Goal: Task Accomplishment & Management: Manage account settings

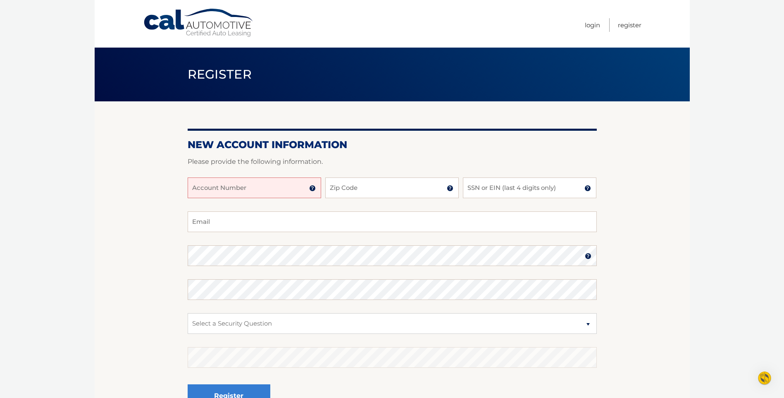
click at [268, 187] on input "Account Number" at bounding box center [254, 187] width 133 height 21
click at [268, 188] on input "Account Number" at bounding box center [254, 187] width 133 height 21
type input "44455980314"
click at [350, 190] on input "Zip Code" at bounding box center [391, 187] width 133 height 21
type input "10301"
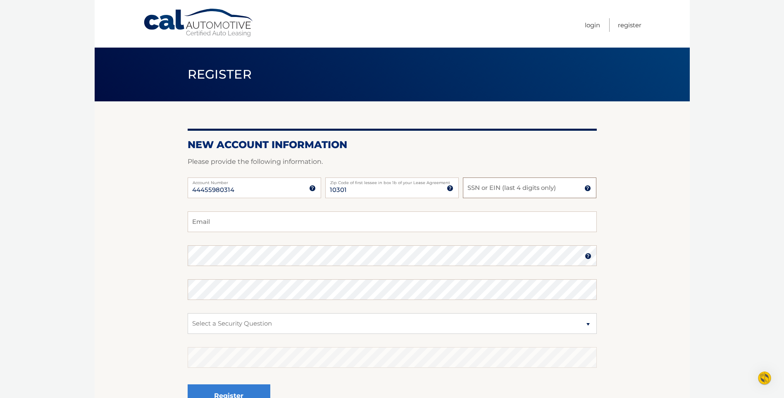
click at [498, 190] on input "SSN or EIN (last 4 digits only)" at bounding box center [529, 187] width 133 height 21
type input "3514"
click at [260, 226] on input "Email" at bounding box center [392, 221] width 409 height 21
type input "pnj1986@aol.com"
click at [589, 324] on select "Select a Security Question What was the name of your elementary school? What is…" at bounding box center [392, 323] width 409 height 21
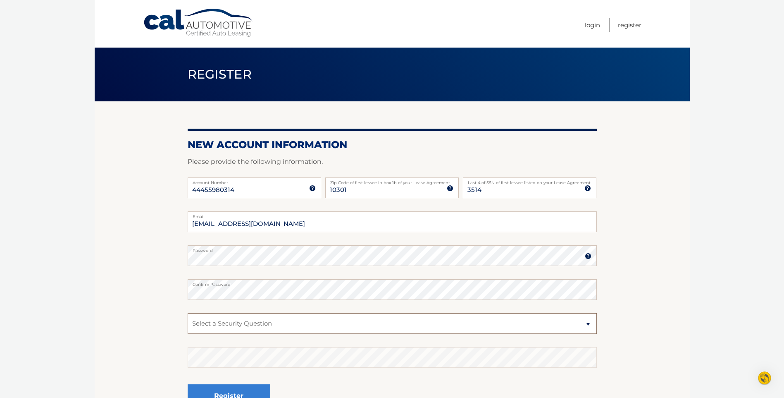
select select "2"
click at [188, 313] on select "Select a Security Question What was the name of your elementary school? What is…" at bounding box center [392, 323] width 409 height 21
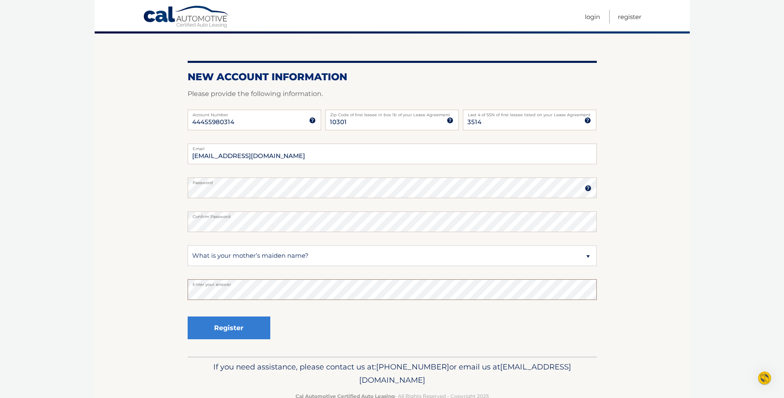
scroll to position [83, 0]
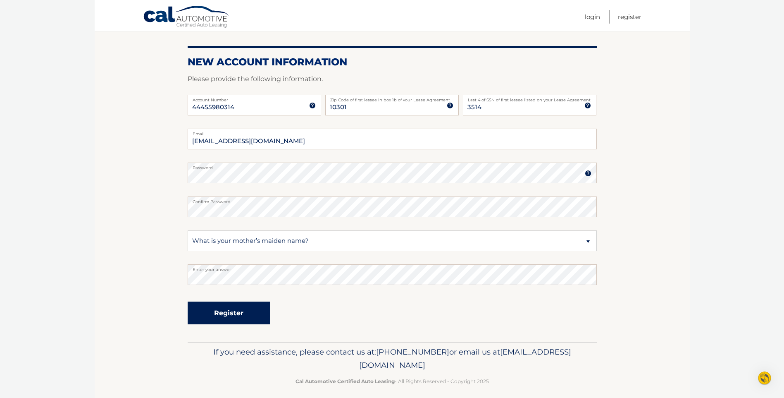
click at [238, 320] on button "Register" at bounding box center [229, 312] width 83 height 23
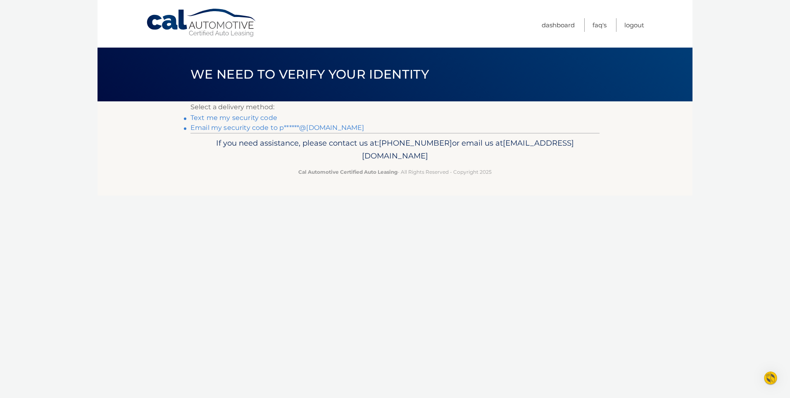
click at [254, 117] on link "Text me my security code" at bounding box center [234, 118] width 87 height 8
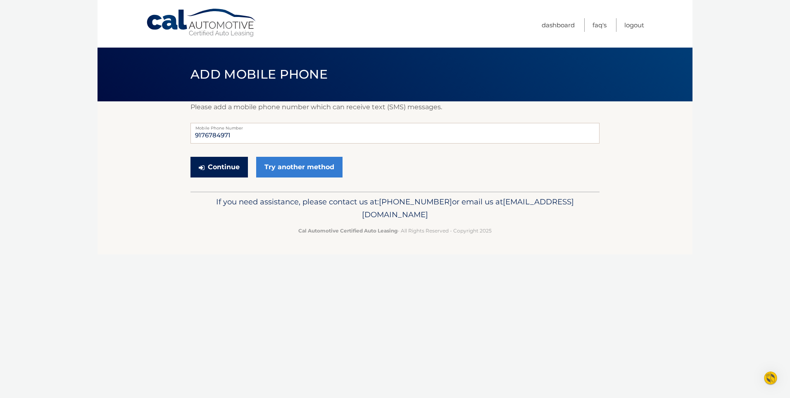
click at [231, 163] on button "Continue" at bounding box center [219, 167] width 57 height 21
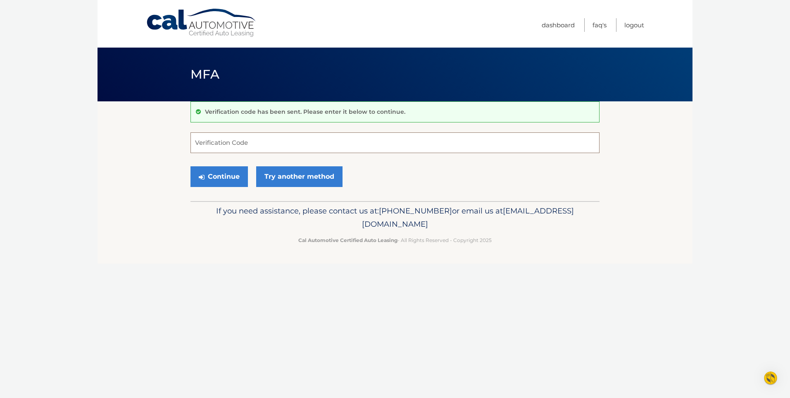
click at [236, 147] on input "Verification Code" at bounding box center [395, 142] width 409 height 21
type input "289975"
click at [213, 179] on button "Continue" at bounding box center [219, 176] width 57 height 21
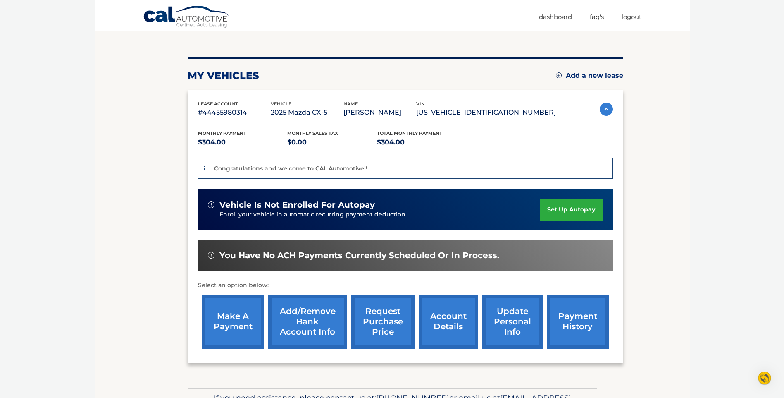
scroll to position [83, 0]
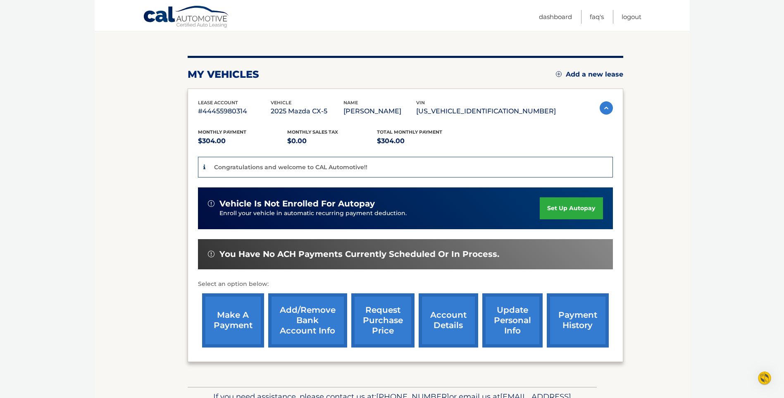
click at [558, 209] on link "set up autopay" at bounding box center [571, 208] width 63 height 22
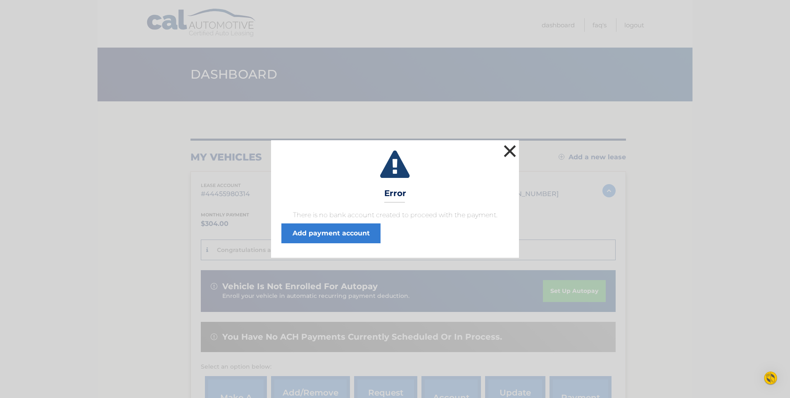
click at [506, 148] on button "×" at bounding box center [510, 151] width 17 height 17
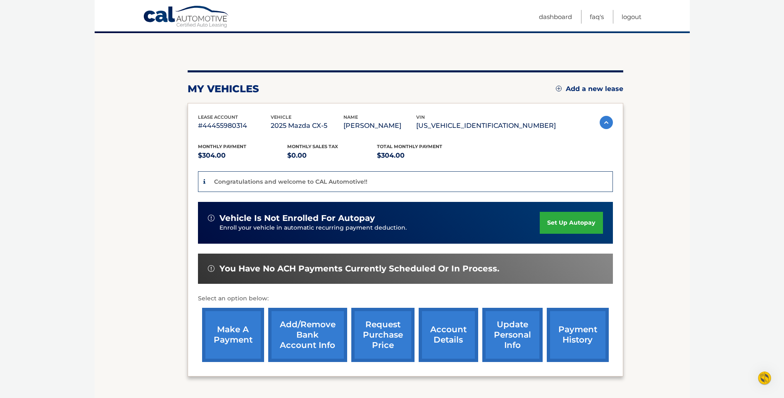
scroll to position [83, 0]
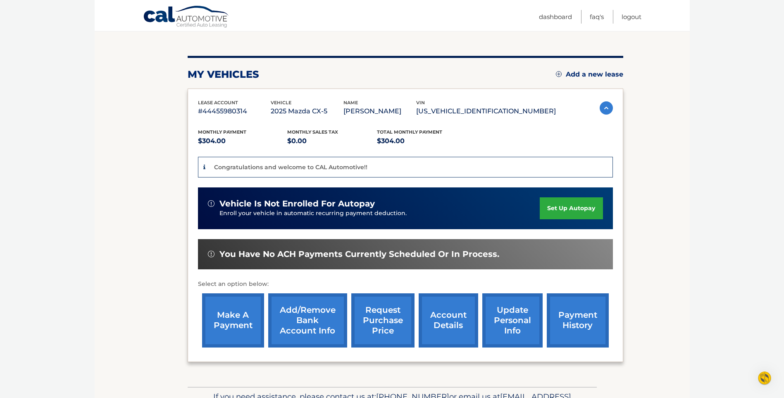
click at [567, 209] on link "set up autopay" at bounding box center [571, 208] width 63 height 22
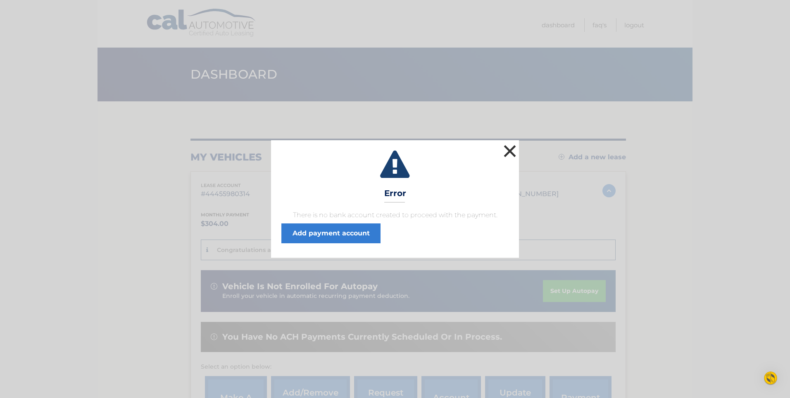
click at [515, 149] on button "×" at bounding box center [510, 151] width 17 height 17
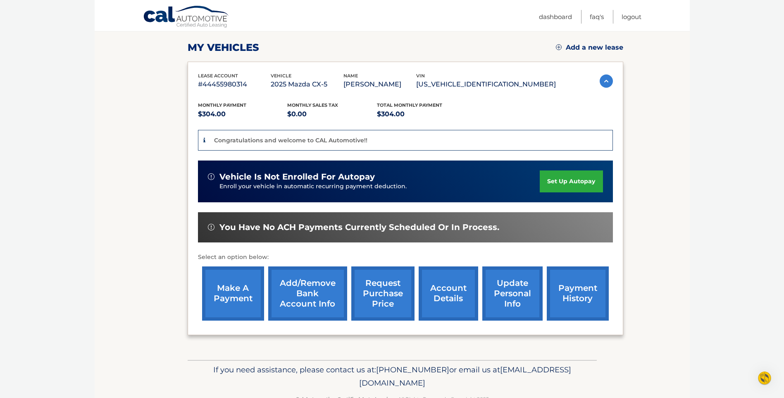
scroll to position [124, 0]
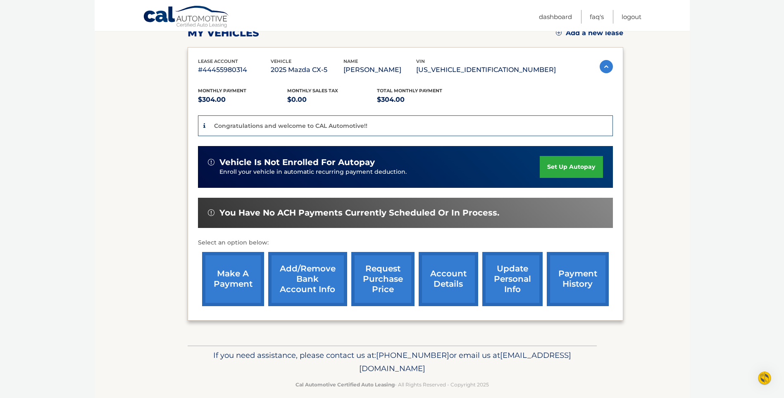
click at [301, 281] on link "Add/Remove bank account info" at bounding box center [307, 279] width 79 height 54
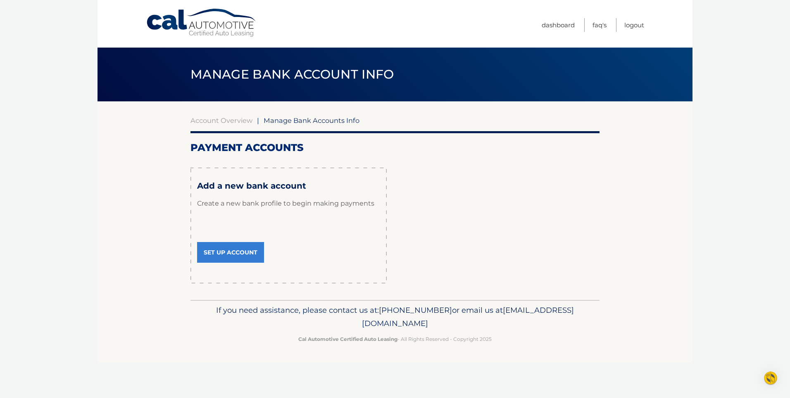
click at [252, 254] on link "Set Up Account" at bounding box center [230, 252] width 67 height 21
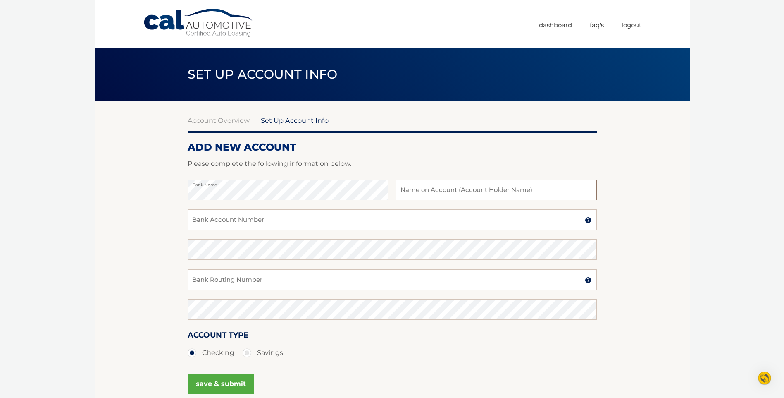
click at [429, 190] on input "text" at bounding box center [496, 189] width 200 height 21
type input "Joan Heneghan"
click at [260, 218] on input "Bank Account Number" at bounding box center [392, 219] width 409 height 21
type input "2701120934"
click at [217, 278] on input "Bank Routing Number" at bounding box center [392, 279] width 409 height 21
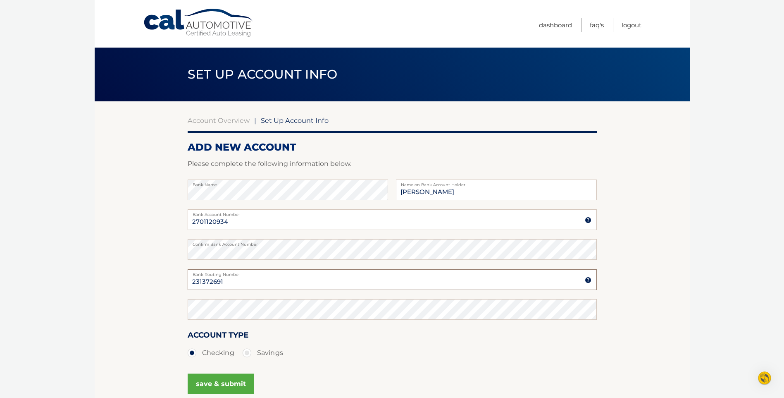
type input "231372691"
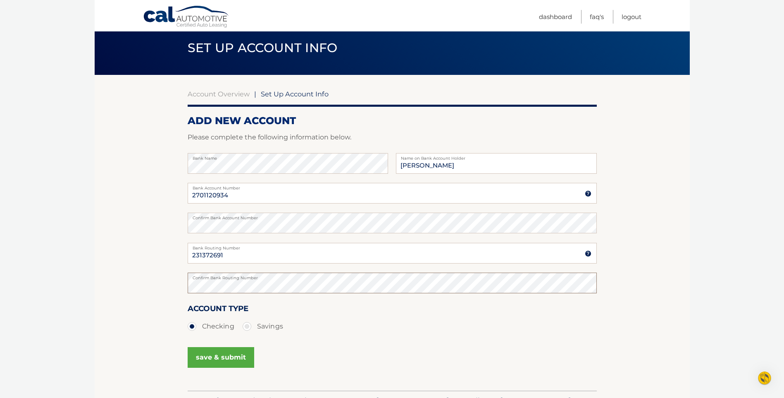
scroll to position [82, 0]
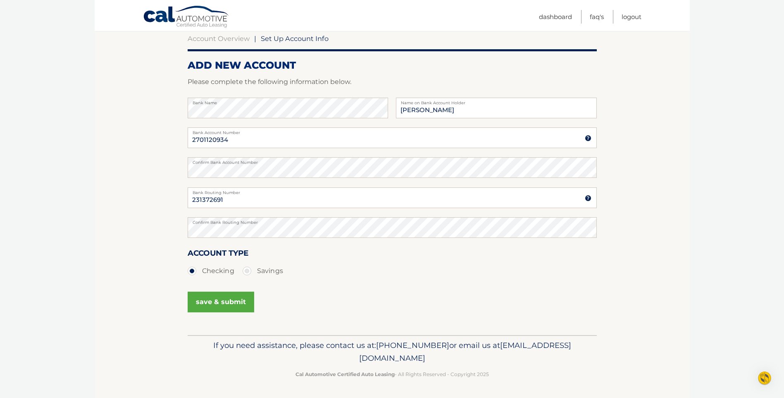
click at [230, 302] on button "save & submit" at bounding box center [221, 301] width 67 height 21
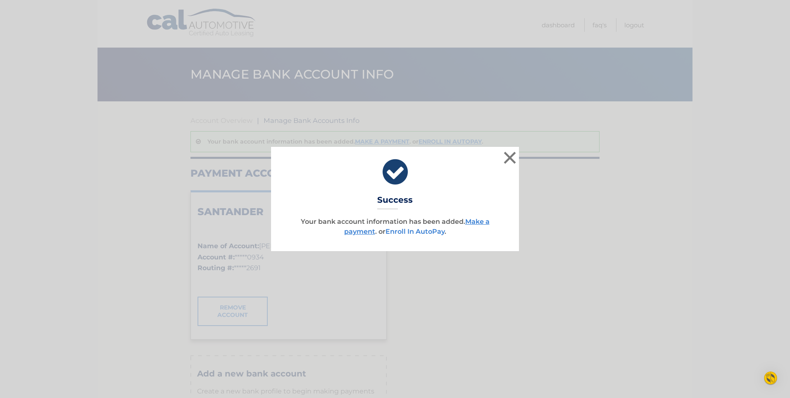
click at [425, 234] on link "Enroll In AutoPay" at bounding box center [415, 231] width 59 height 8
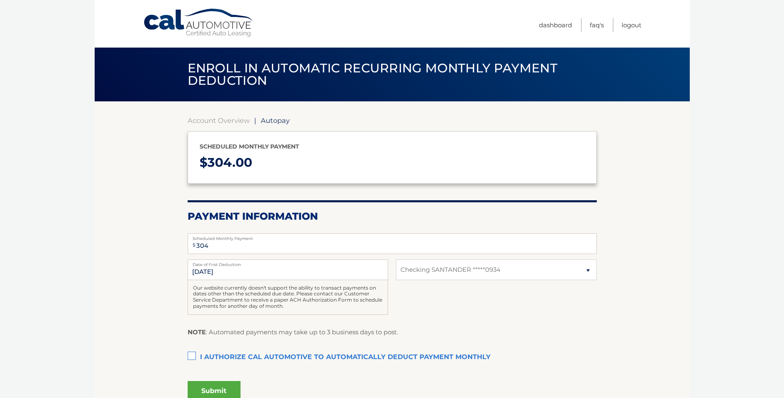
select select "ZjRlY2Q3MjEtOTU2MS00OTY0LTkyMWEtZjVjZWMwMWJiZDQw"
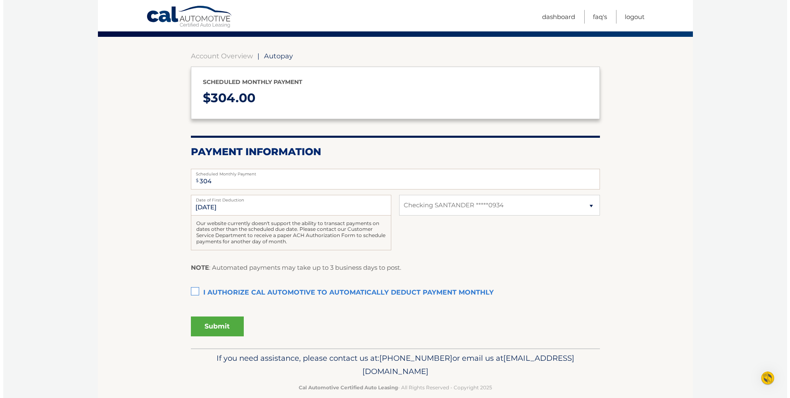
scroll to position [77, 0]
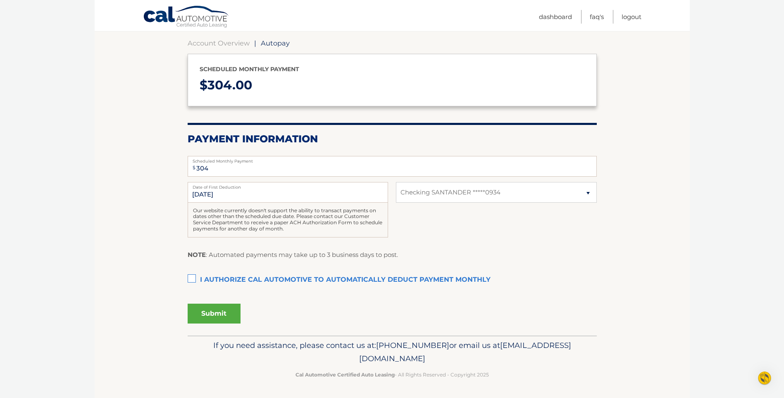
click at [191, 277] on label "I authorize cal automotive to automatically deduct payment monthly This checkbo…" at bounding box center [392, 280] width 409 height 17
click at [0, 0] on input "I authorize cal automotive to automatically deduct payment monthly This checkbo…" at bounding box center [0, 0] width 0 height 0
click at [219, 315] on button "Submit" at bounding box center [214, 313] width 53 height 20
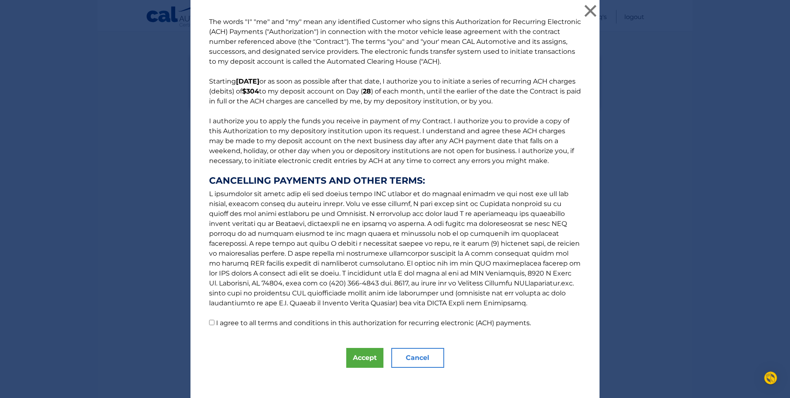
click at [209, 320] on input "I agree to all terms and conditions in this authorization for recurring electro…" at bounding box center [211, 321] width 5 height 5
checkbox input "true"
click at [366, 362] on button "Accept" at bounding box center [364, 358] width 37 height 20
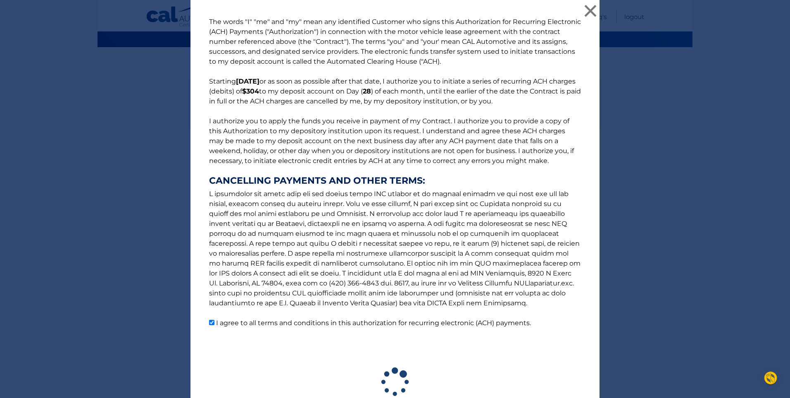
scroll to position [54, 0]
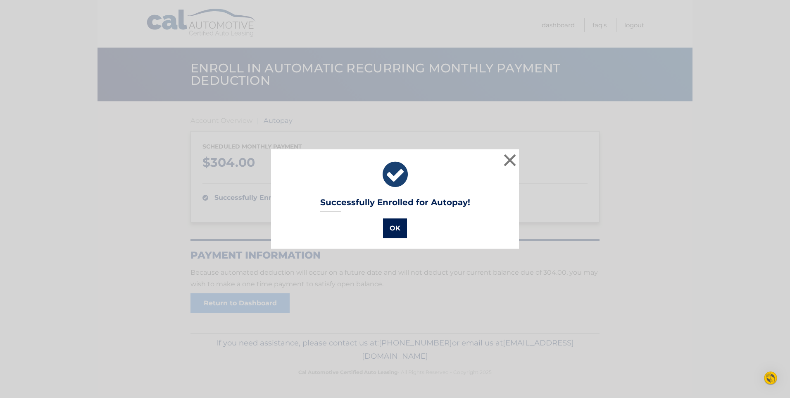
click at [393, 238] on button "OK" at bounding box center [395, 228] width 24 height 20
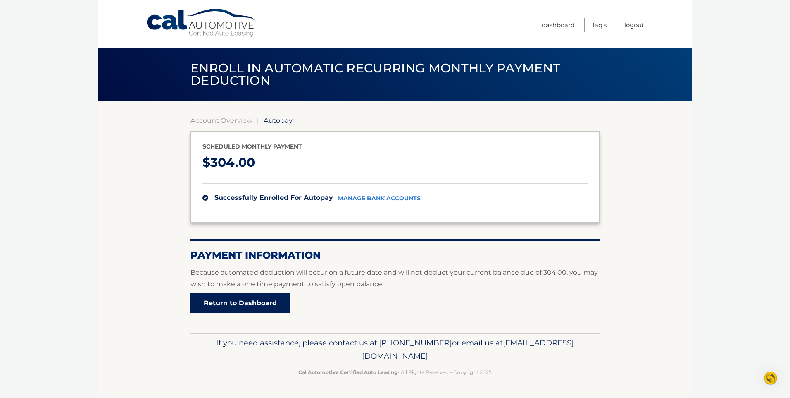
click at [272, 299] on link "Return to Dashboard" at bounding box center [240, 303] width 99 height 20
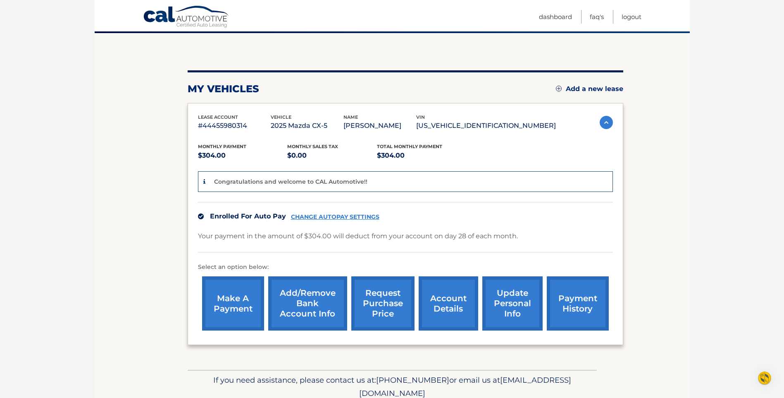
scroll to position [83, 0]
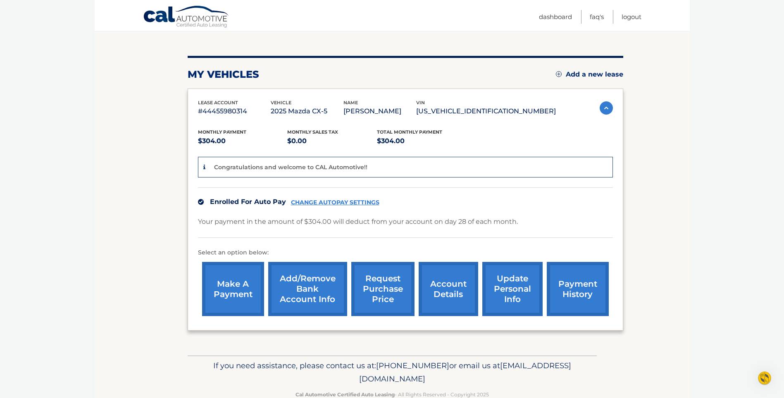
click at [452, 288] on link "account details" at bounding box center [449, 289] width 60 height 54
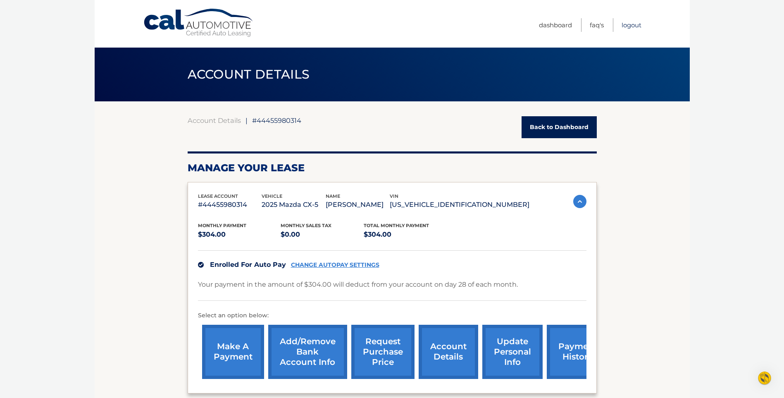
click at [636, 25] on link "Logout" at bounding box center [632, 25] width 20 height 14
